Goal: Information Seeking & Learning: Understand process/instructions

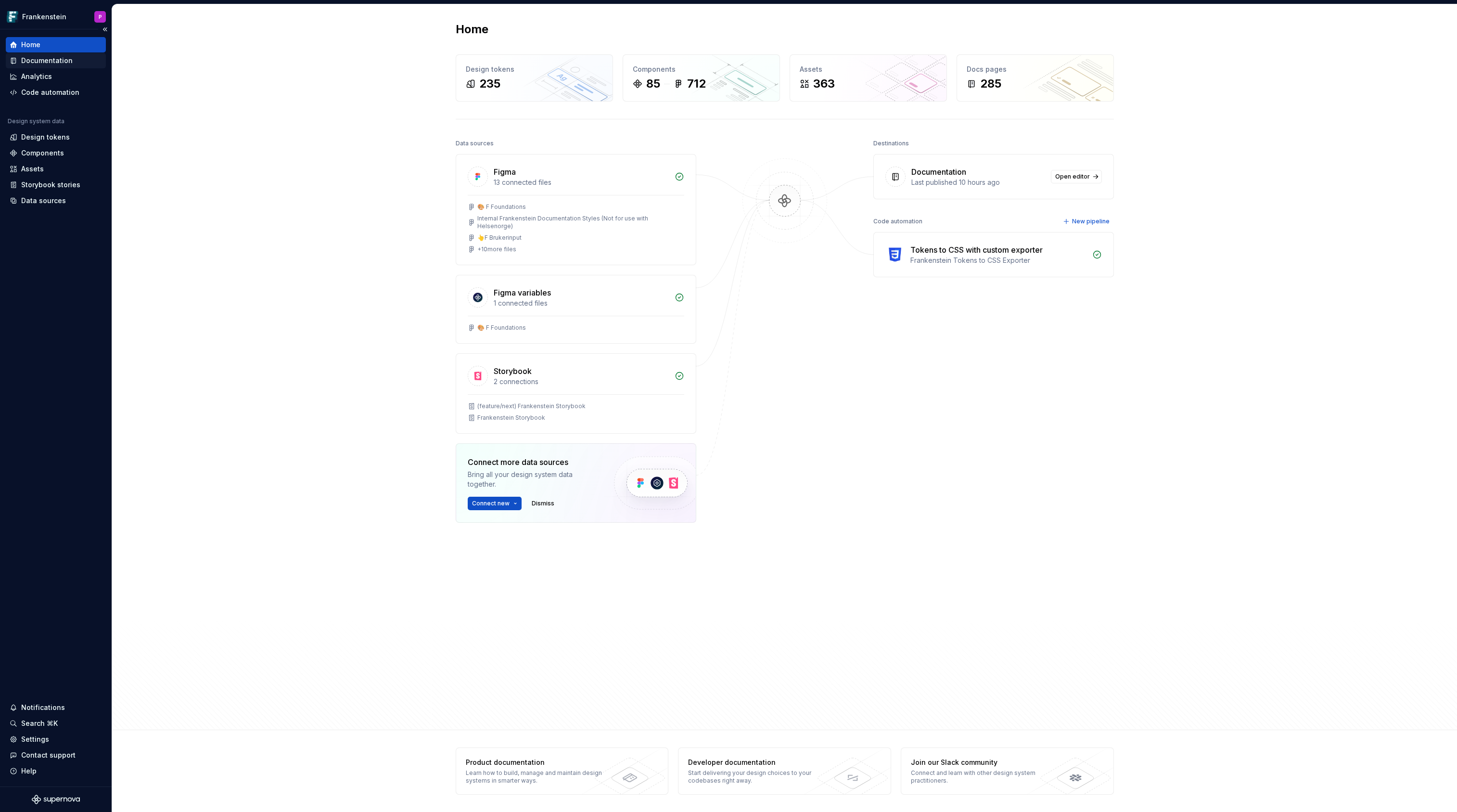
click at [62, 60] on div "Documentation" at bounding box center [47, 61] width 51 height 10
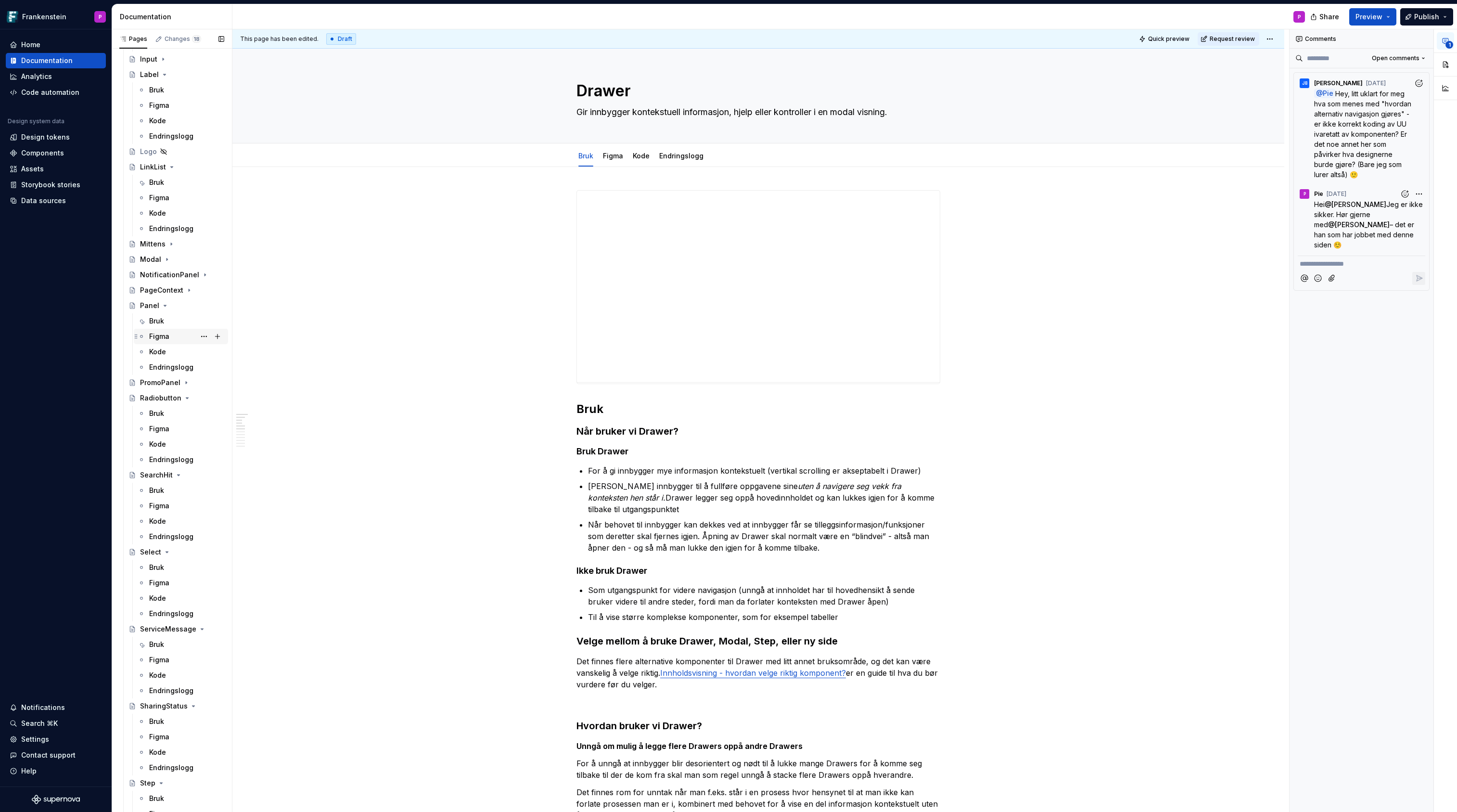
scroll to position [2372, 0]
click at [152, 262] on div "Modal" at bounding box center [150, 261] width 21 height 10
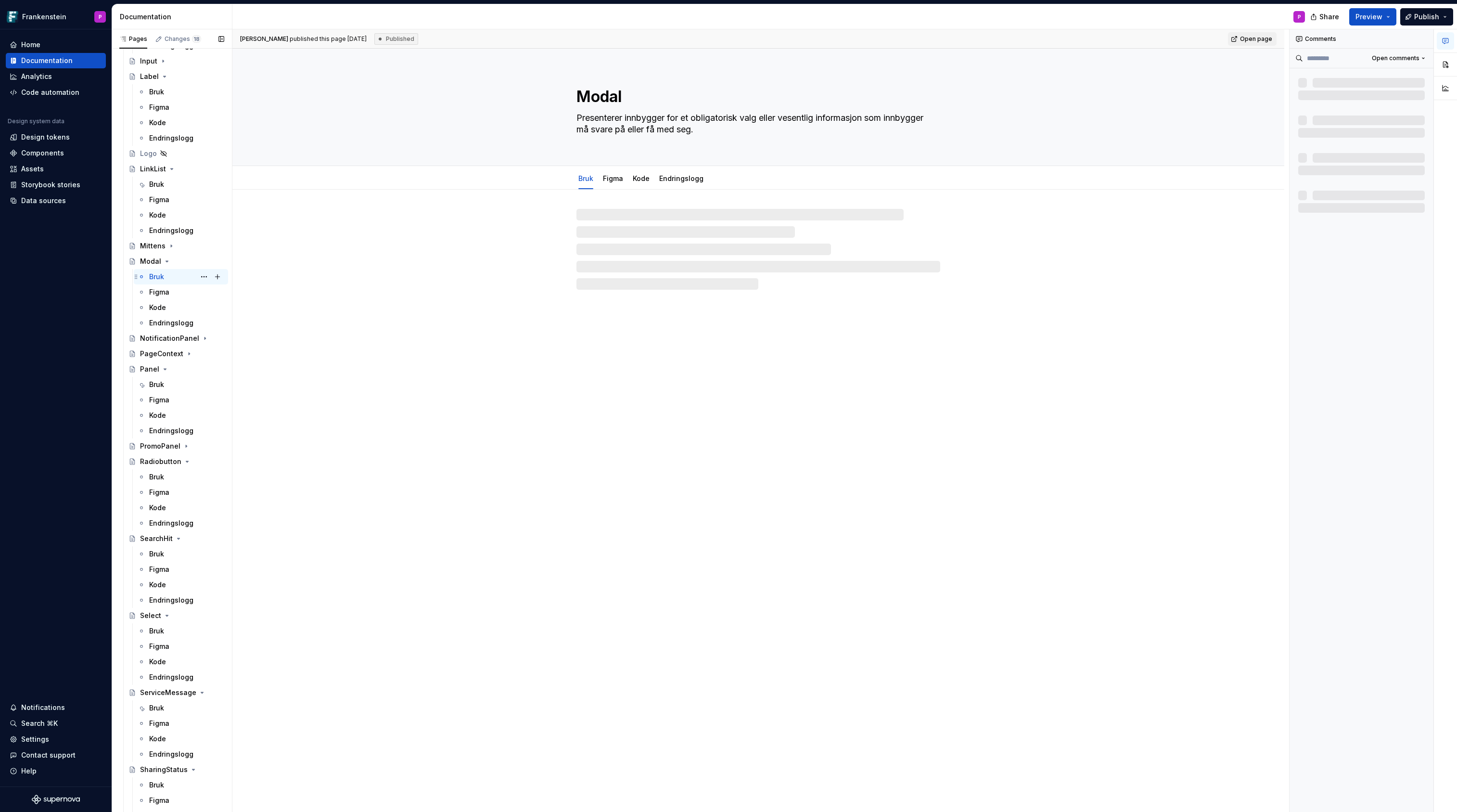
click at [154, 277] on div "Bruk" at bounding box center [156, 277] width 15 height 10
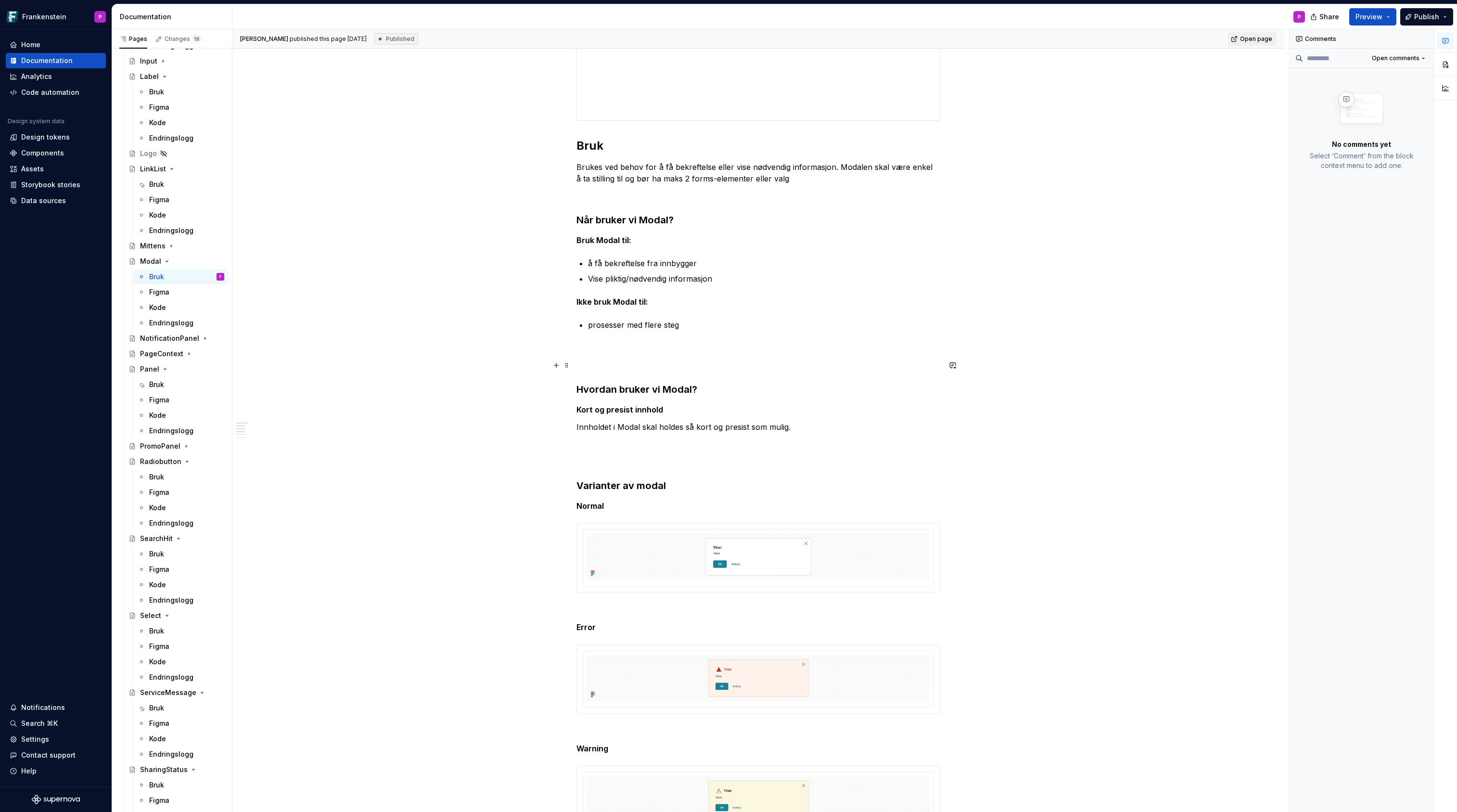
scroll to position [289, 0]
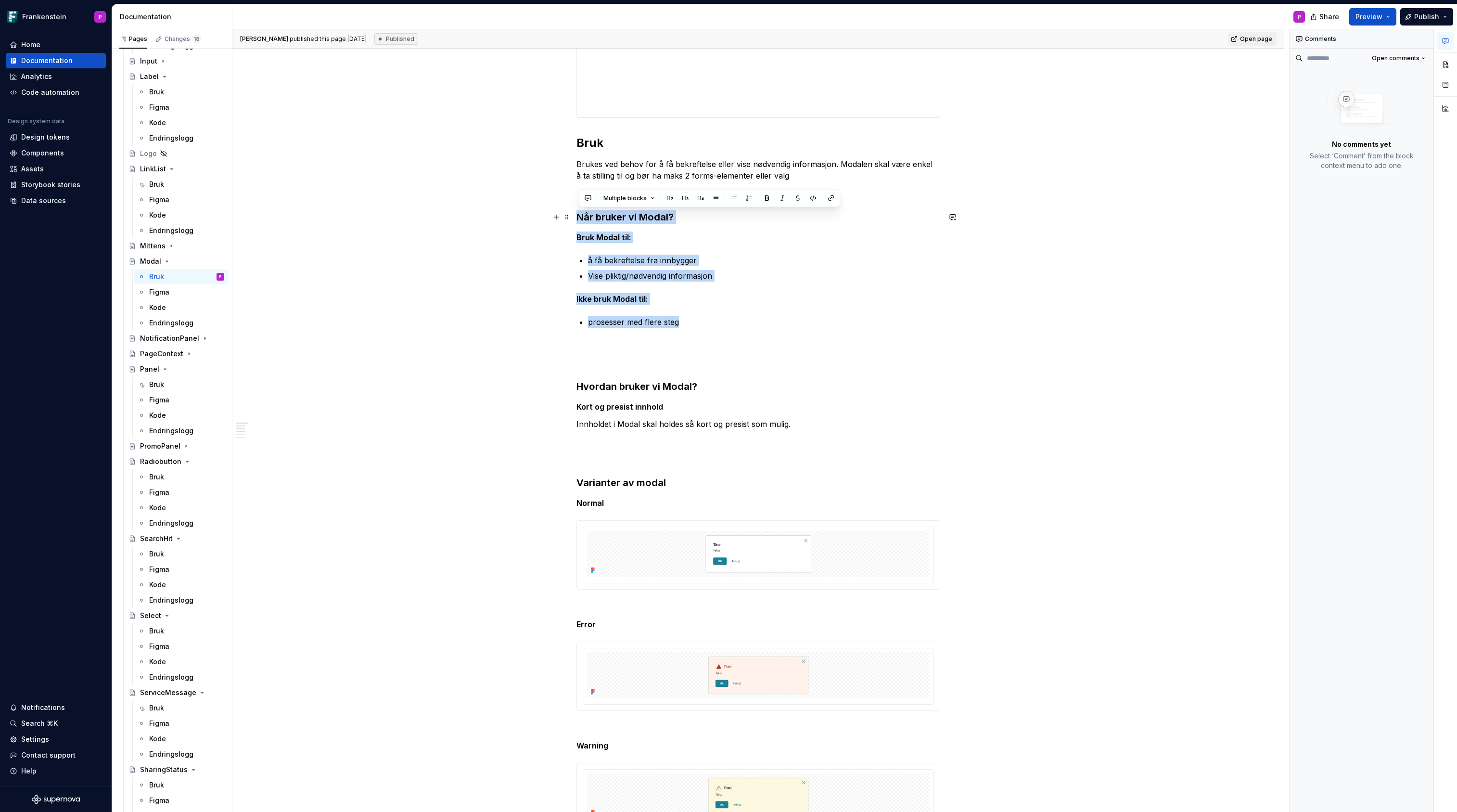
drag, startPoint x: 689, startPoint y: 324, endPoint x: 576, endPoint y: 219, distance: 154.3
copy div "Når bruker vi Modal? Bruk Modal til: å få bekreftelse fra innbygger Vise plikti…"
type textarea "*"
